Goal: Task Accomplishment & Management: Manage account settings

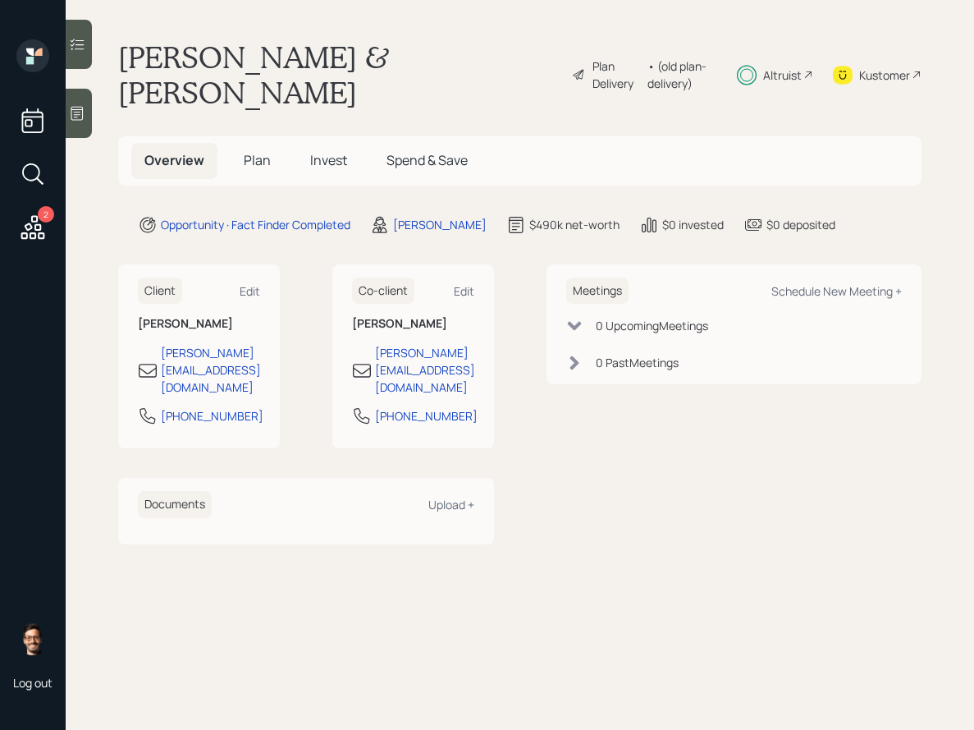
click at [593, 62] on div "Plan Delivery" at bounding box center [616, 74] width 47 height 34
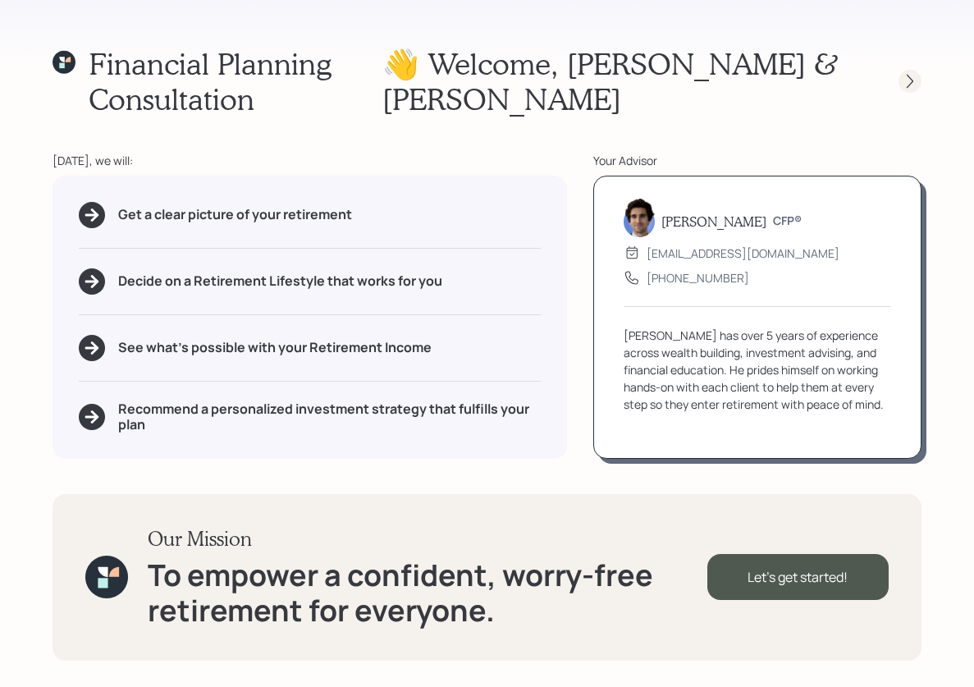
click at [905, 73] on icon at bounding box center [910, 81] width 16 height 16
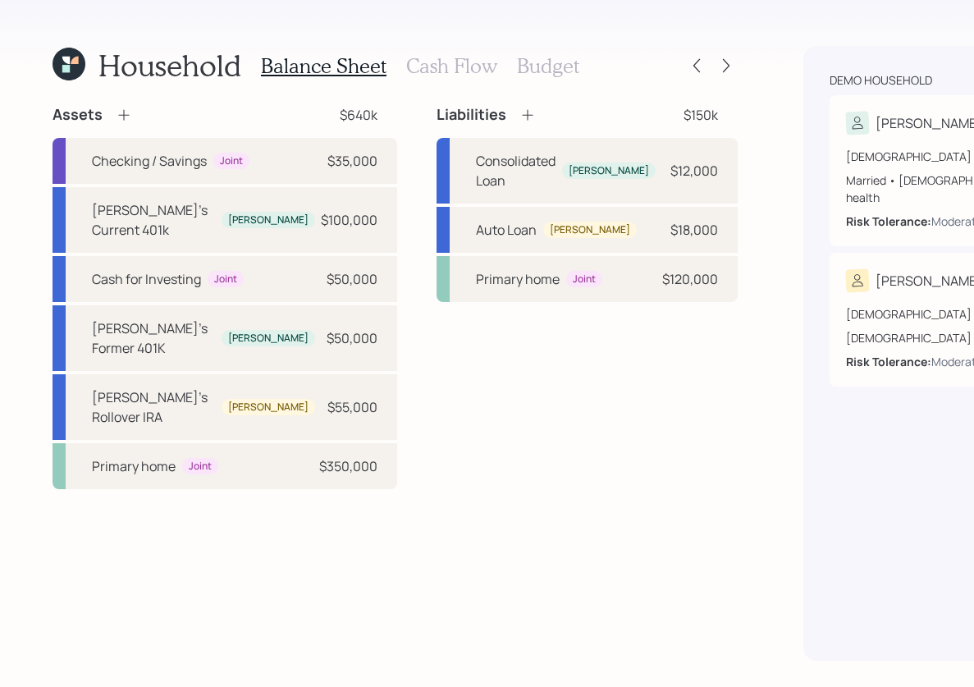
click at [456, 63] on h3 "Cash Flow" at bounding box center [451, 66] width 91 height 24
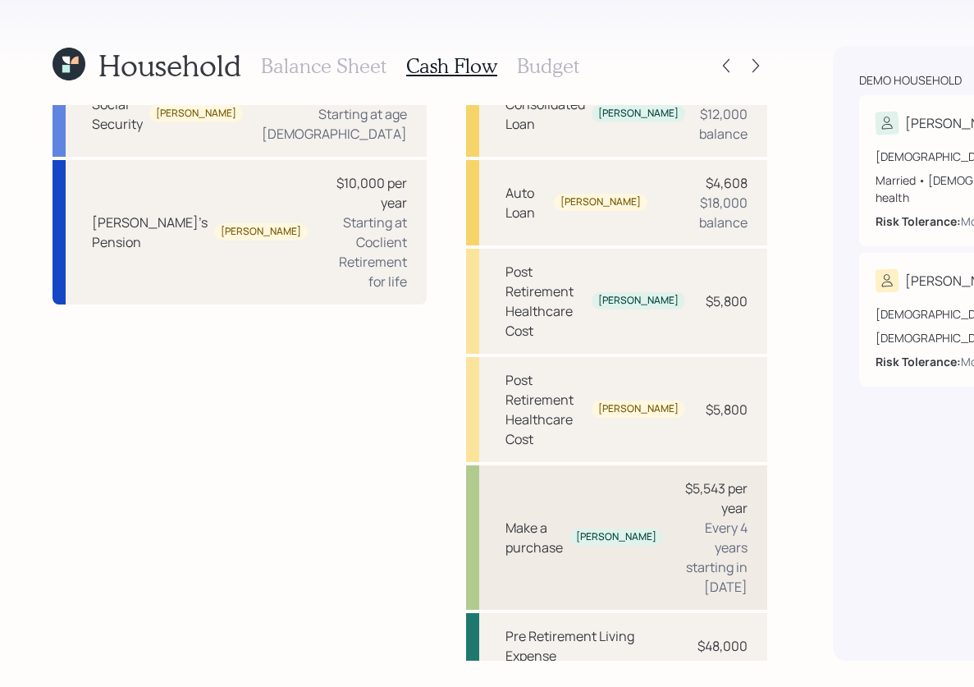
scroll to position [242, 0]
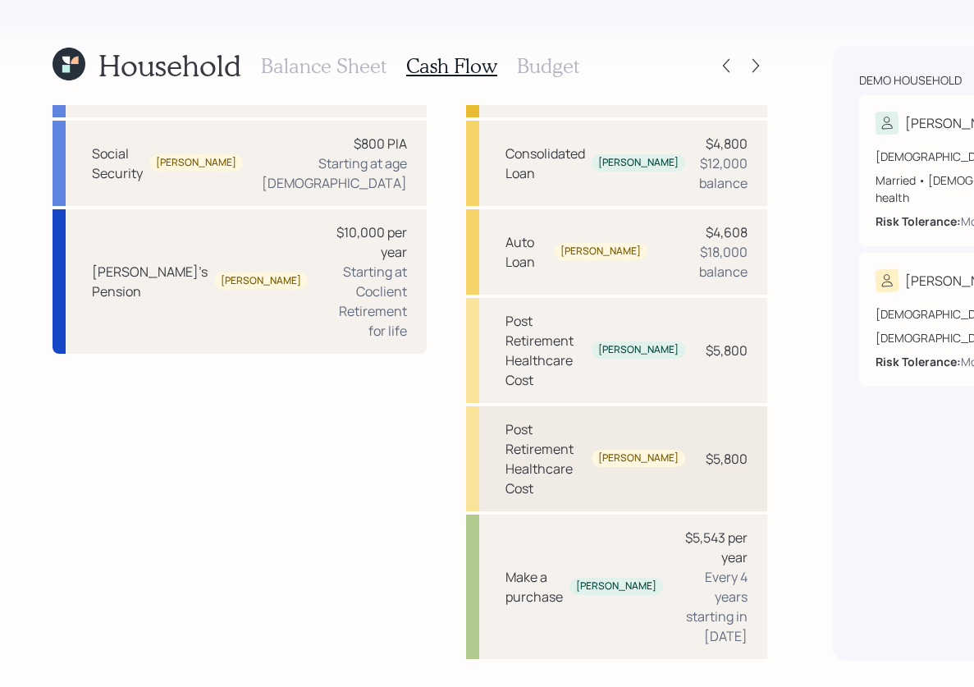
click at [706, 469] on div "$5,800" at bounding box center [727, 459] width 42 height 20
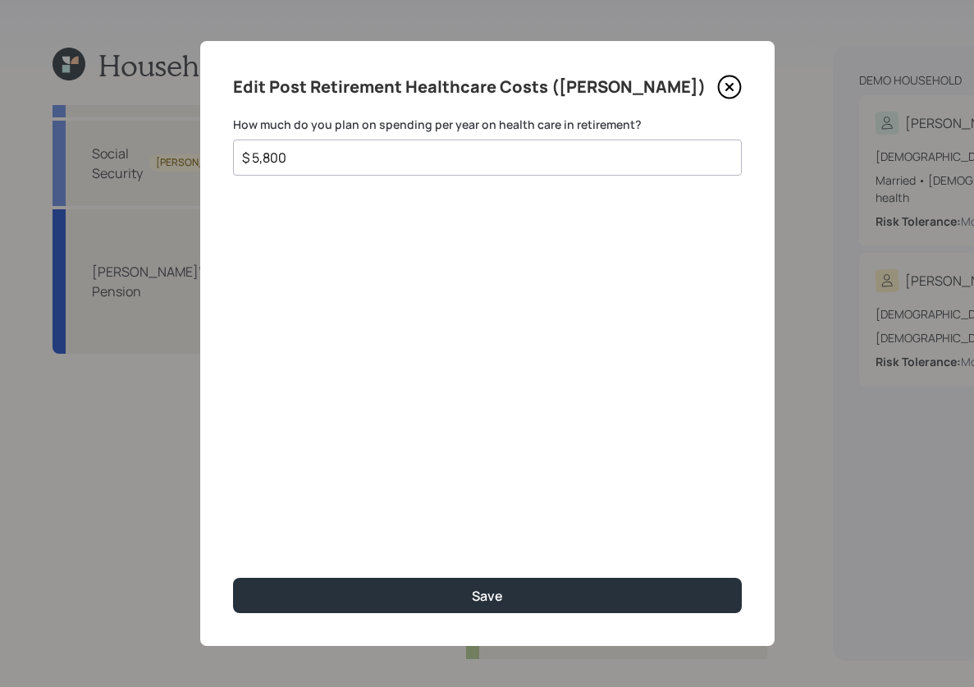
click at [364, 154] on input "$ 5,800" at bounding box center [480, 158] width 481 height 20
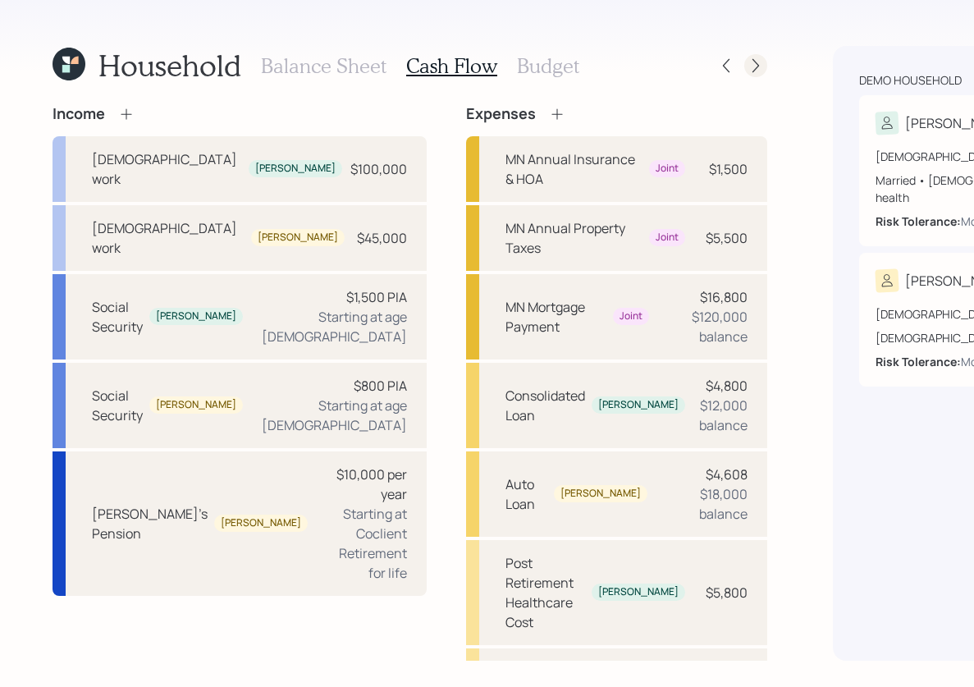
click at [748, 66] on icon at bounding box center [756, 65] width 16 height 16
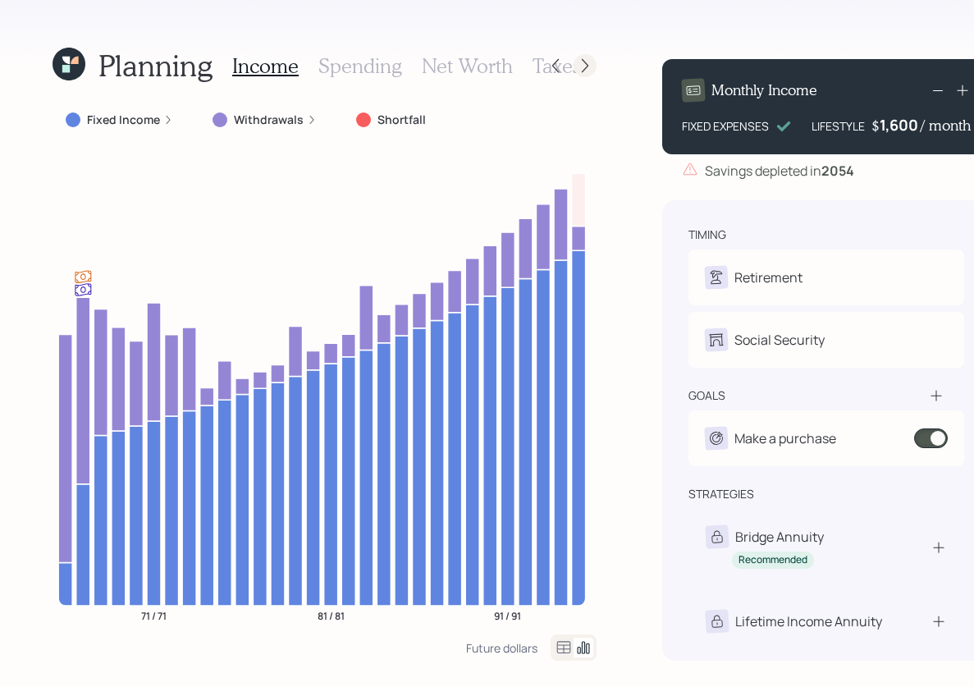
click at [577, 66] on icon at bounding box center [585, 65] width 16 height 16
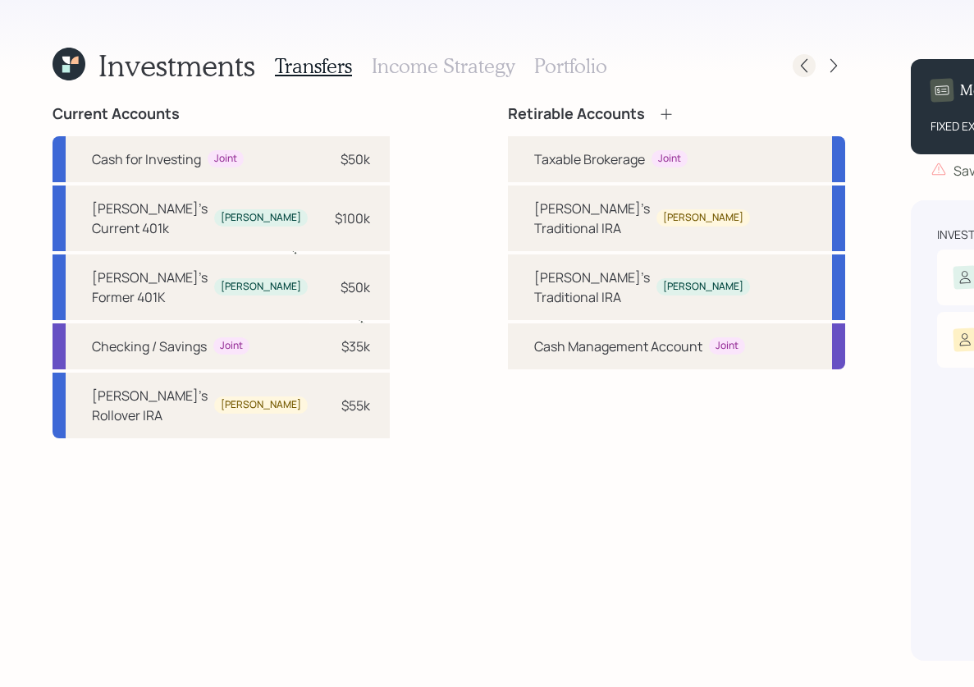
click at [801, 65] on icon at bounding box center [804, 66] width 7 height 14
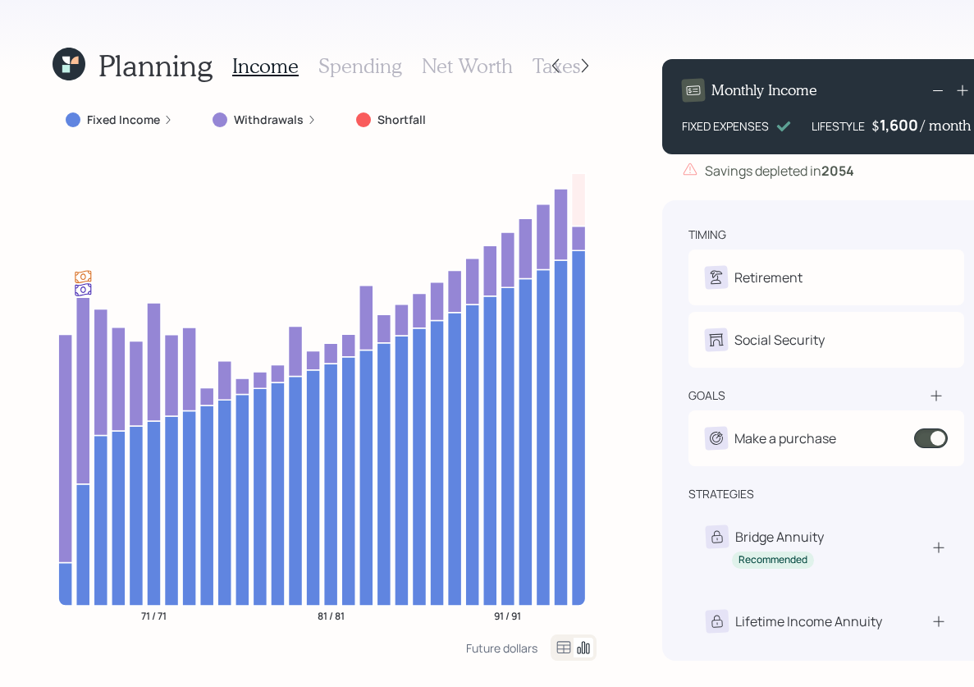
click at [371, 62] on h3 "Spending" at bounding box center [360, 66] width 84 height 24
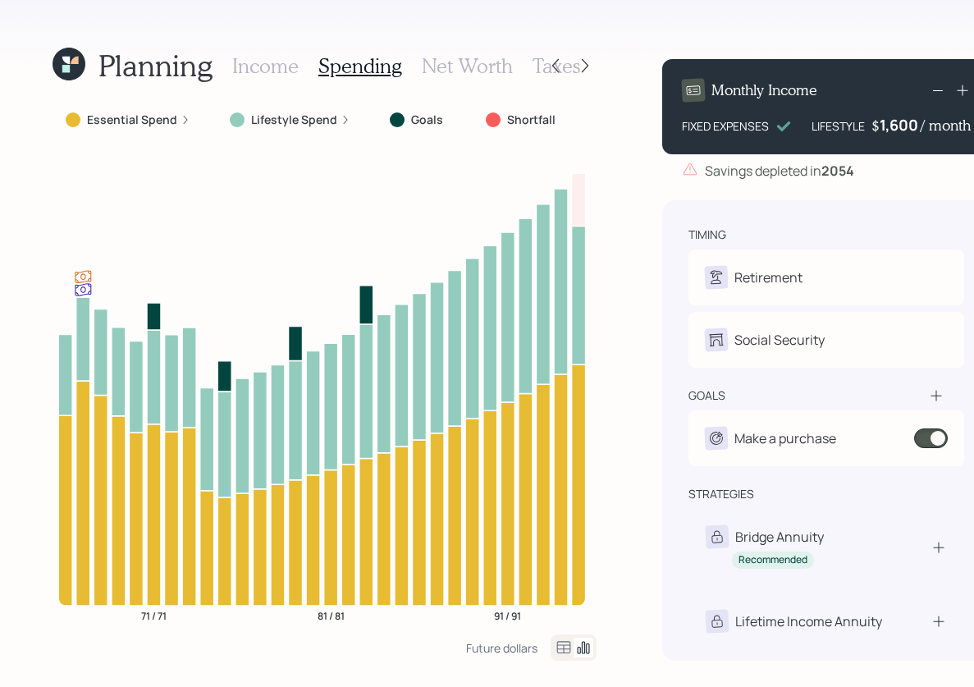
click at [148, 116] on label "Essential Spend" at bounding box center [132, 120] width 90 height 16
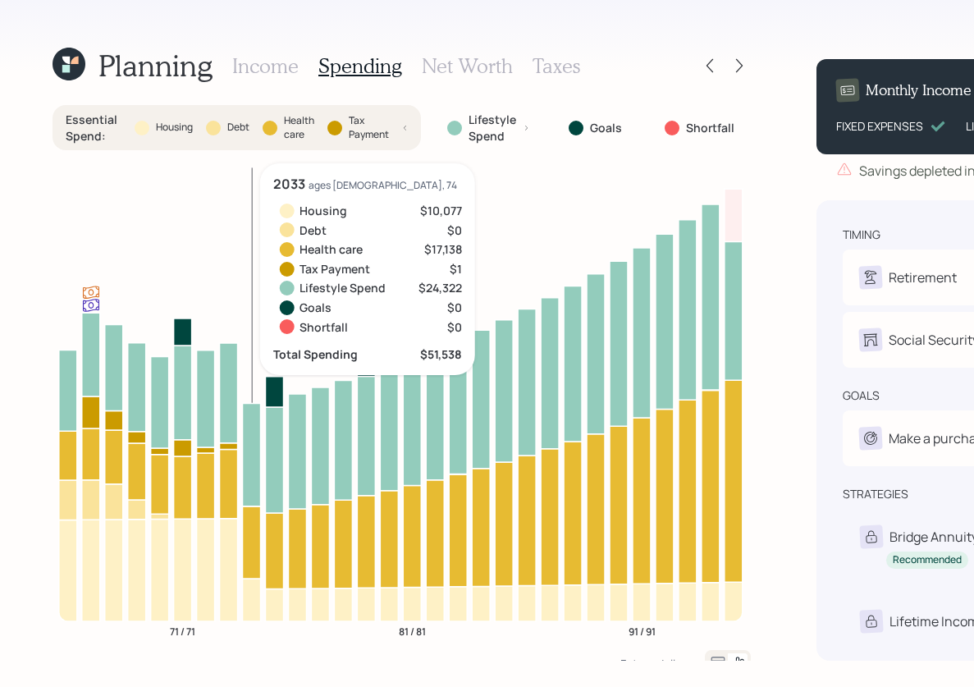
click at [278, 62] on h3 "Income" at bounding box center [265, 66] width 66 height 24
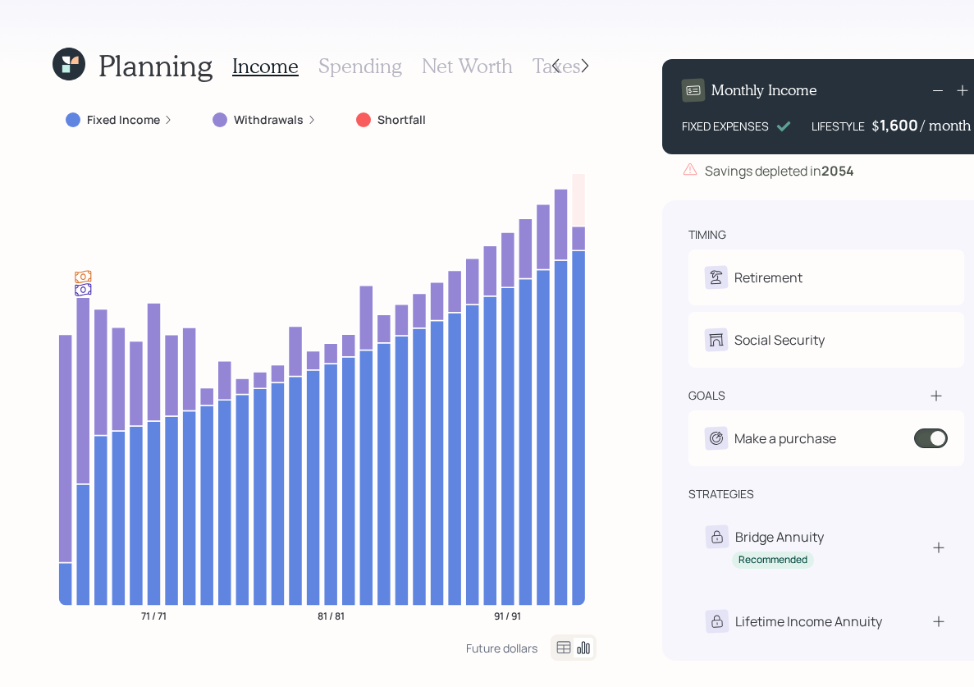
click at [438, 68] on h3 "Net Worth" at bounding box center [467, 66] width 91 height 24
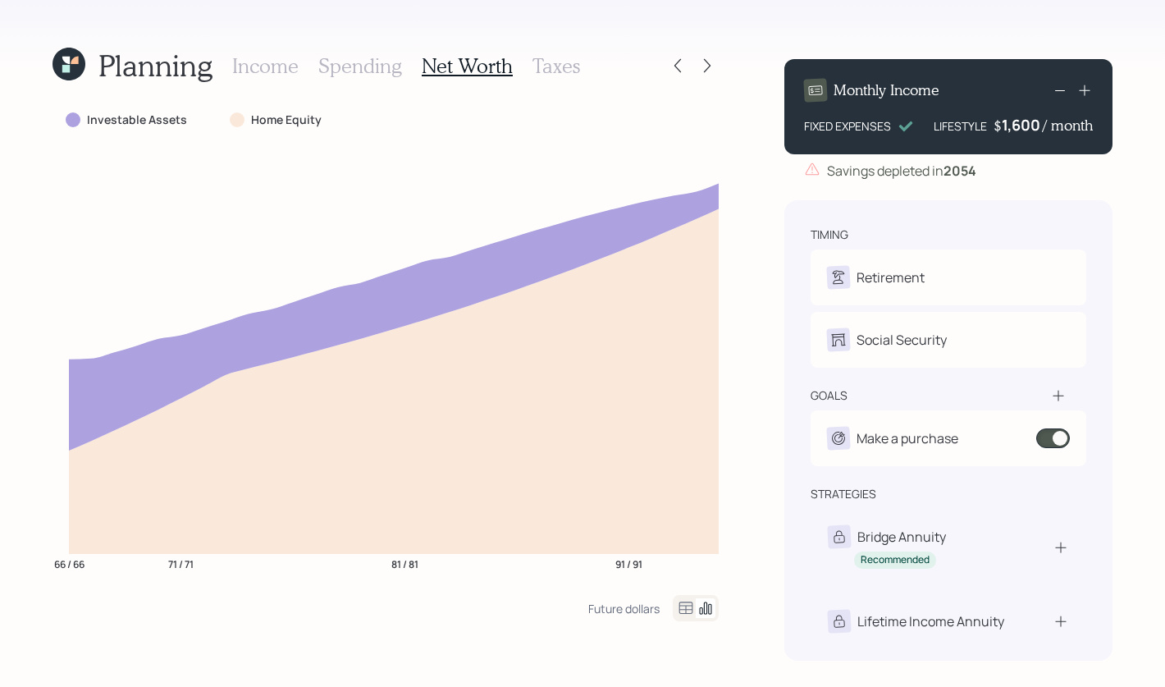
click at [77, 64] on icon at bounding box center [69, 64] width 33 height 33
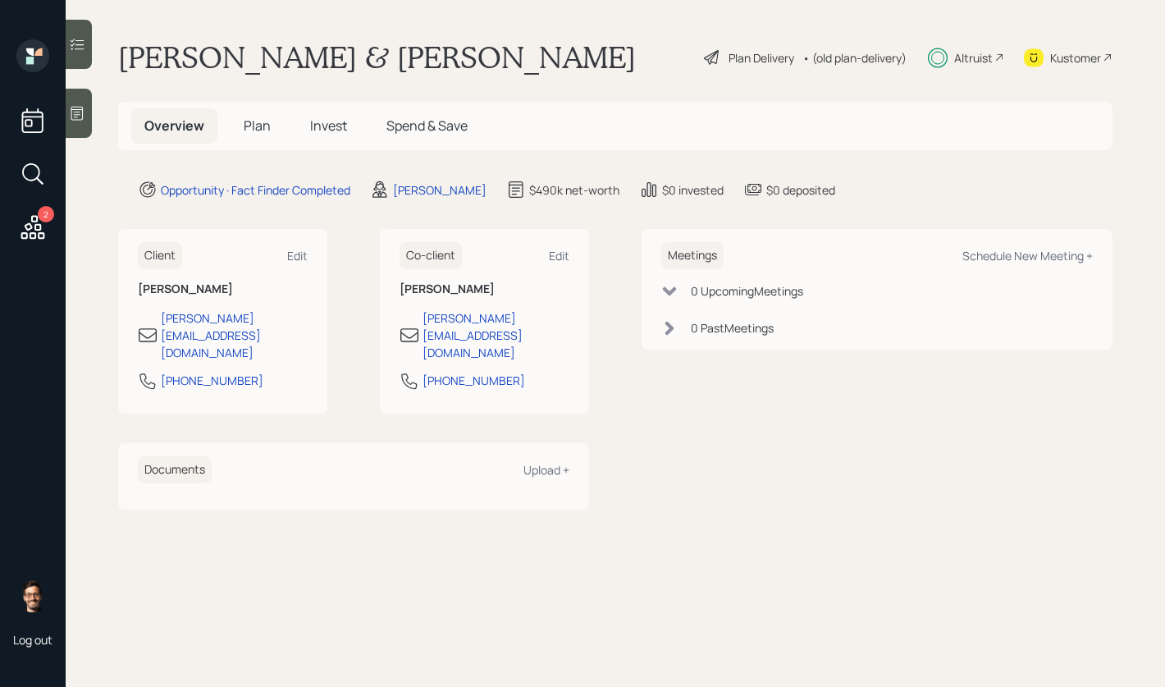
click at [765, 52] on div "Plan Delivery" at bounding box center [762, 57] width 66 height 17
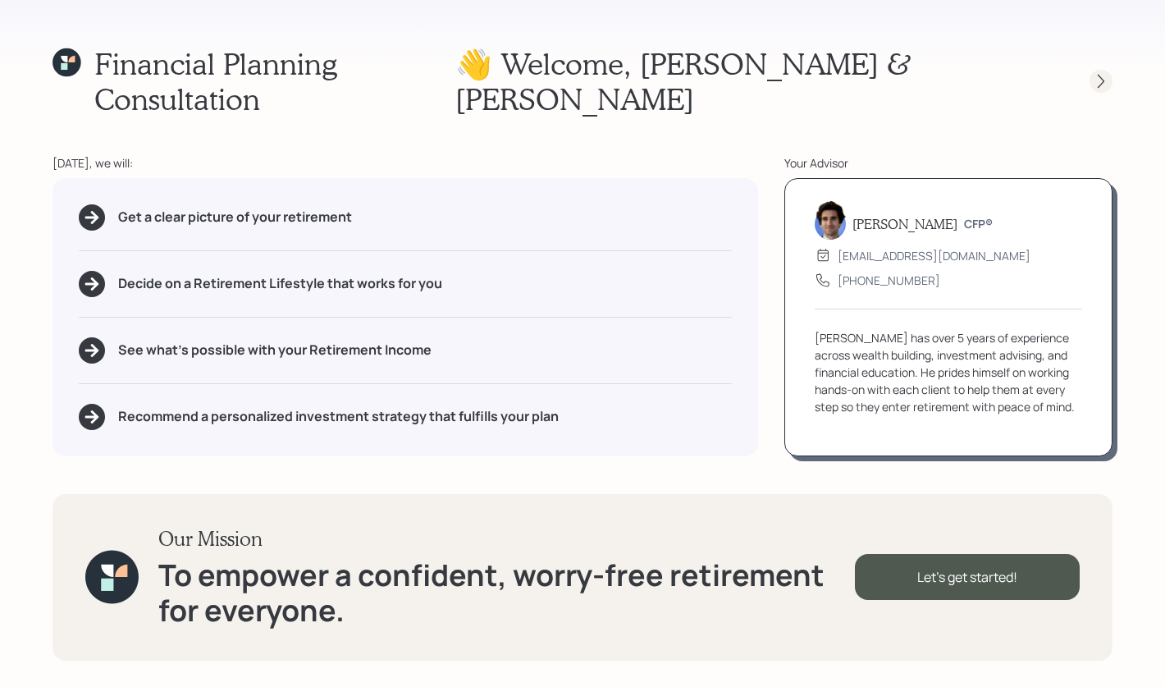
click at [973, 73] on icon at bounding box center [1101, 81] width 16 height 16
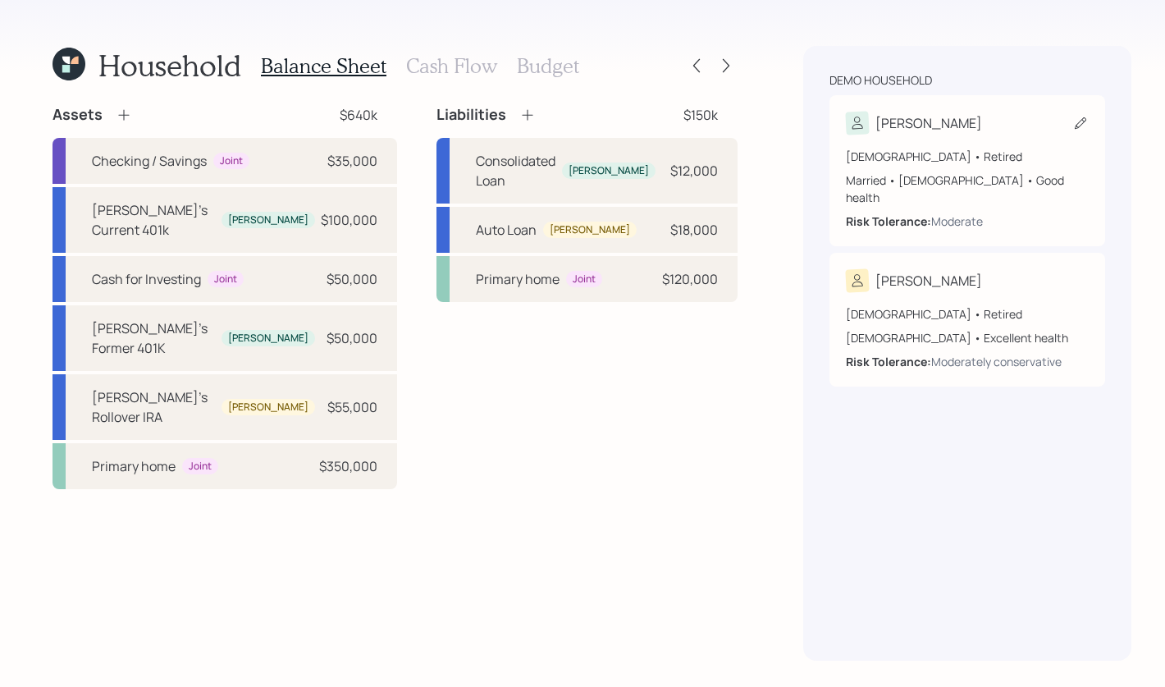
click at [917, 141] on div "[DEMOGRAPHIC_DATA] • Retired Married • [DEMOGRAPHIC_DATA] • Good health Risk To…" at bounding box center [967, 182] width 243 height 95
select select "5"
select select "good"
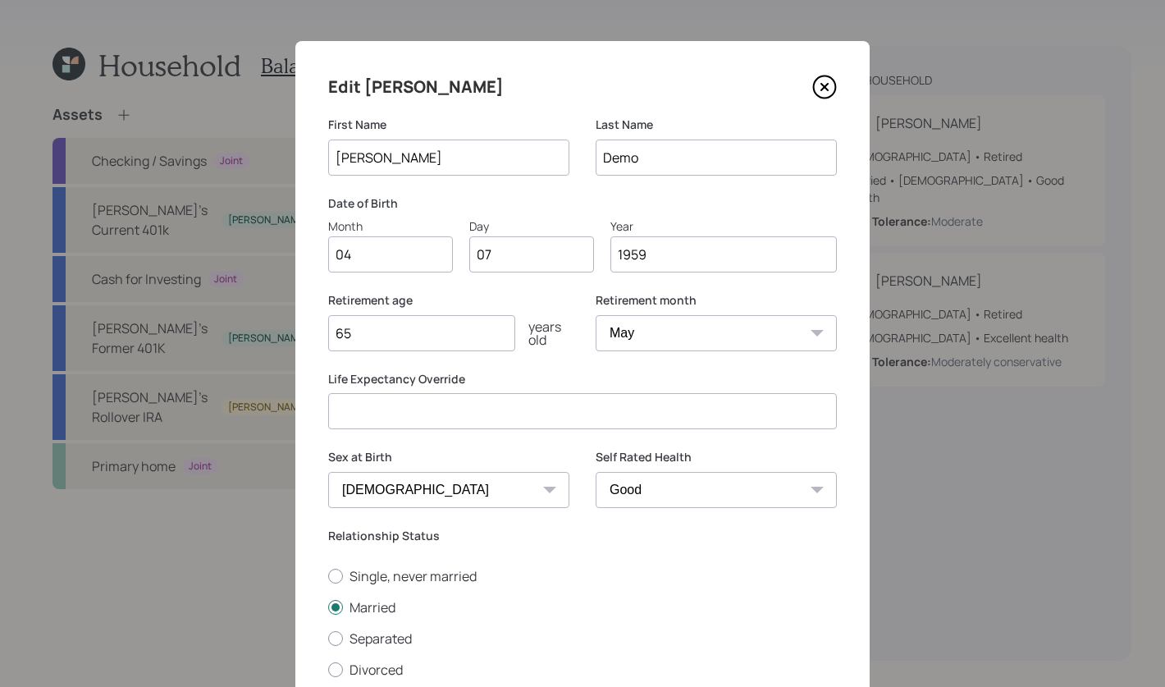
click at [629, 495] on select "Excellent Very Good Good Fair Poor" at bounding box center [716, 490] width 241 height 36
